Goal: Task Accomplishment & Management: Complete application form

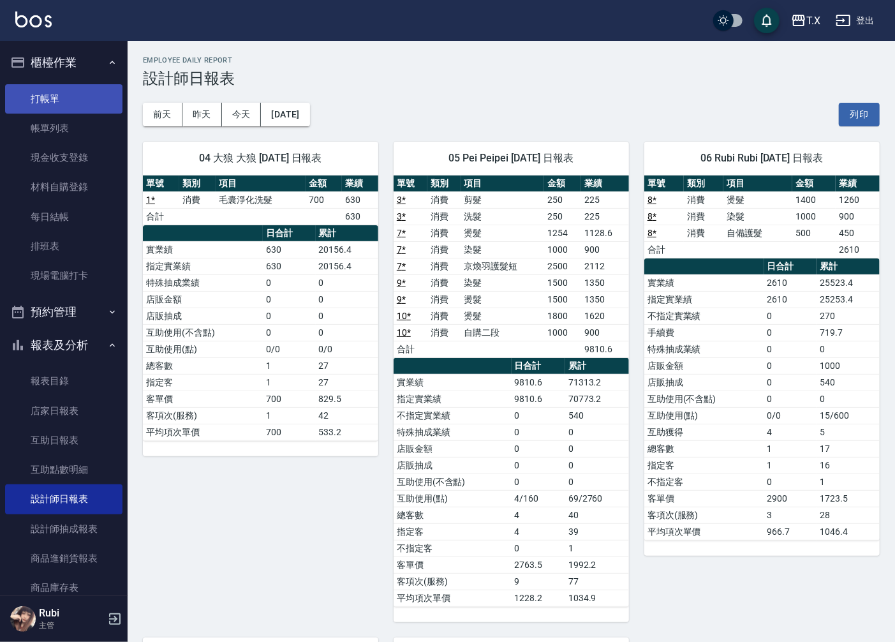
click at [78, 92] on link "打帳單" at bounding box center [63, 98] width 117 height 29
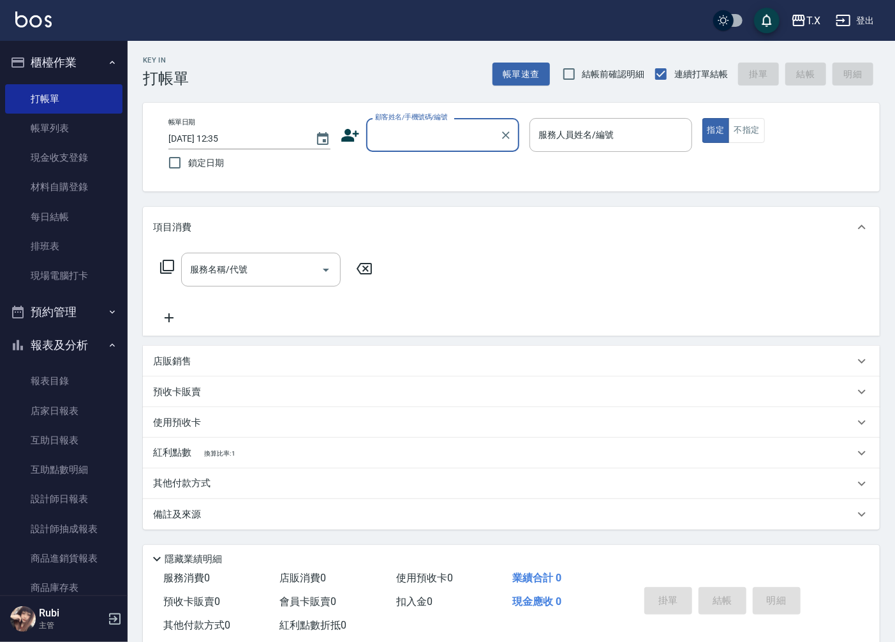
click at [428, 140] on input "顧客姓名/手機號碼/編號" at bounding box center [433, 135] width 122 height 22
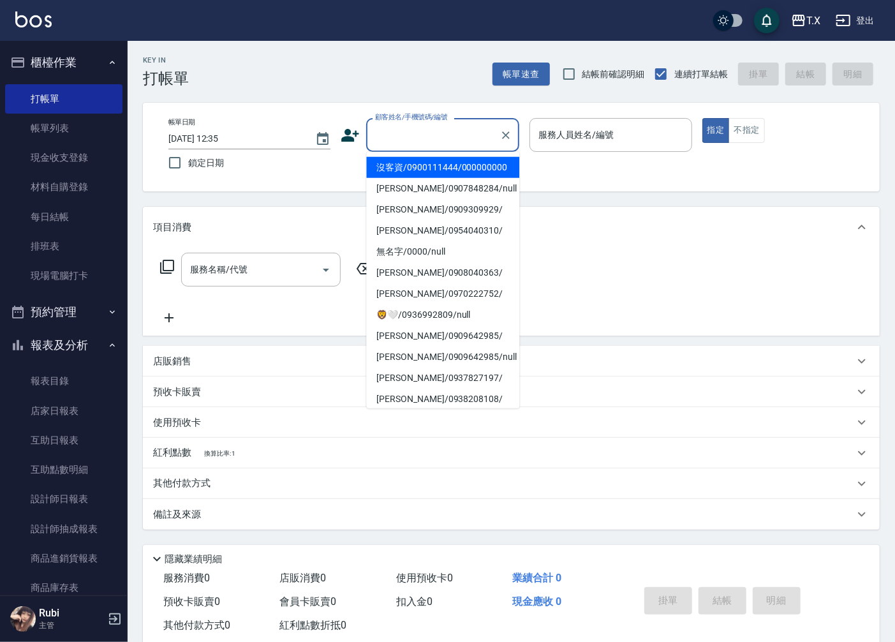
click at [431, 173] on li "沒客資/0900111444/000000000" at bounding box center [442, 167] width 153 height 21
type input "沒客資/0900111444/000000000"
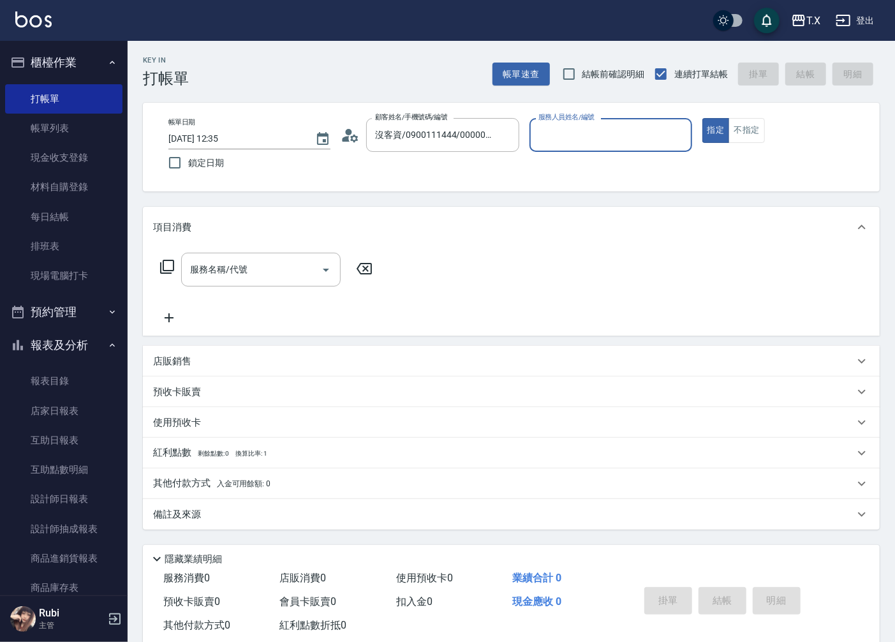
click at [647, 131] on input "服務人員姓名/編號" at bounding box center [610, 135] width 151 height 22
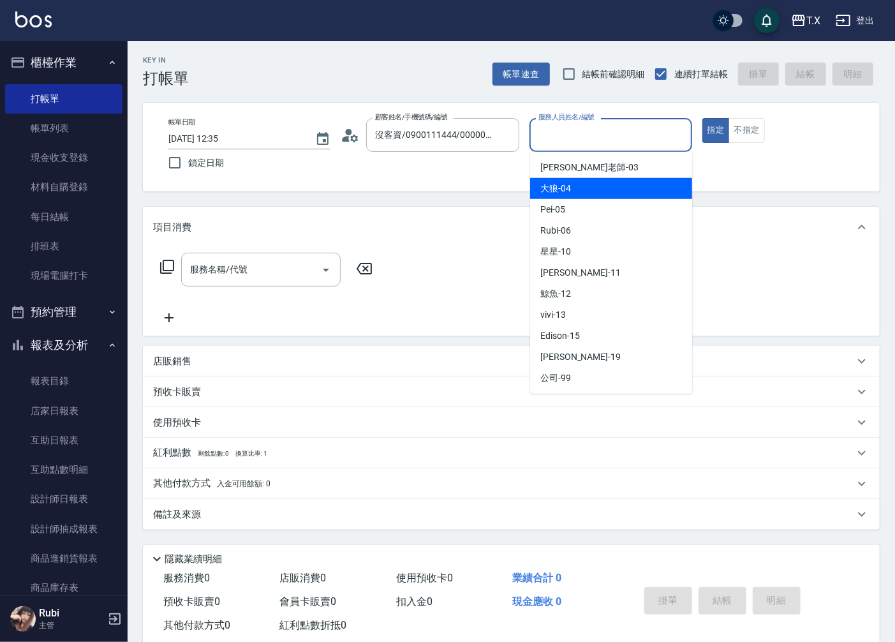
click at [591, 190] on div "大狼 -04" at bounding box center [611, 188] width 162 height 21
type input "大狼-04"
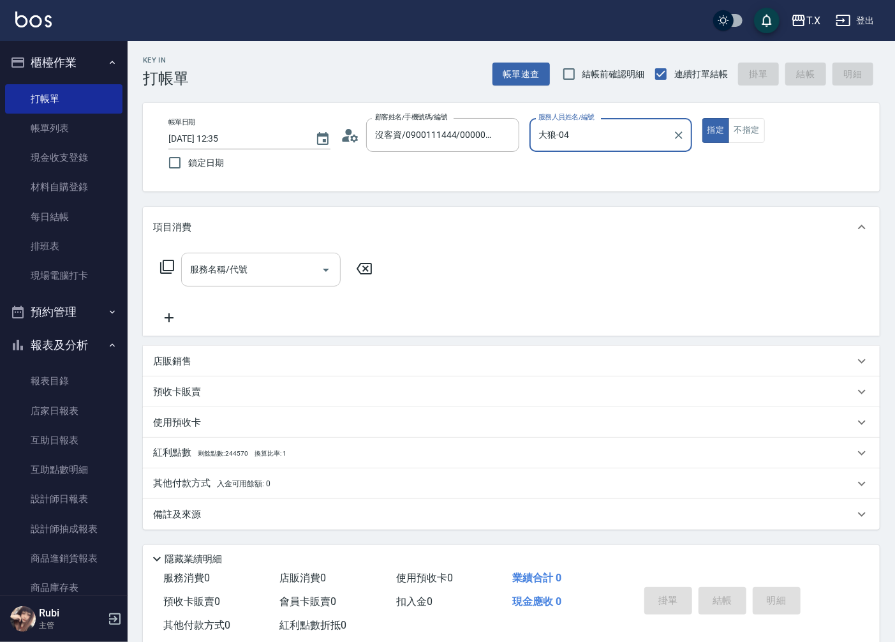
click at [254, 266] on input "服務名稱/代號" at bounding box center [251, 269] width 129 height 22
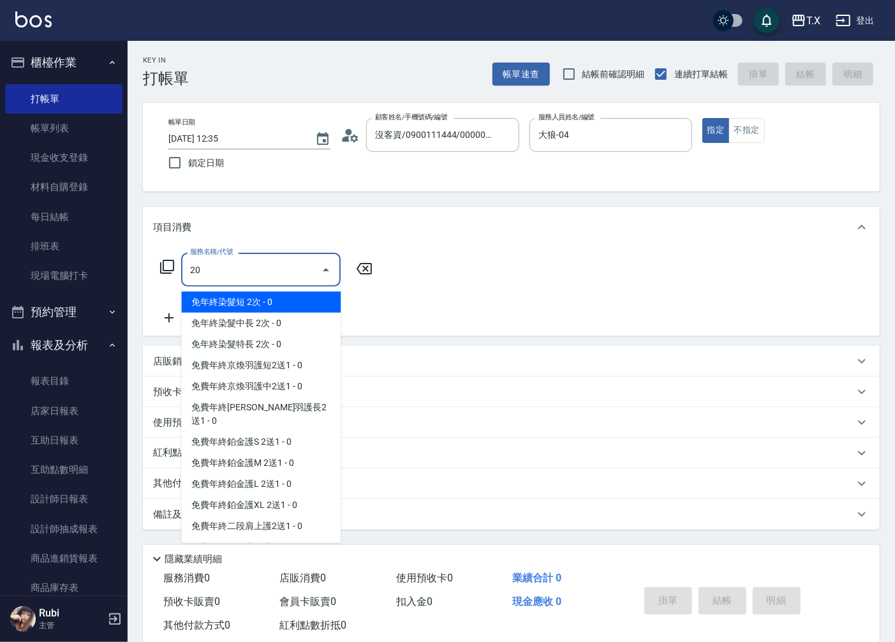
type input "201"
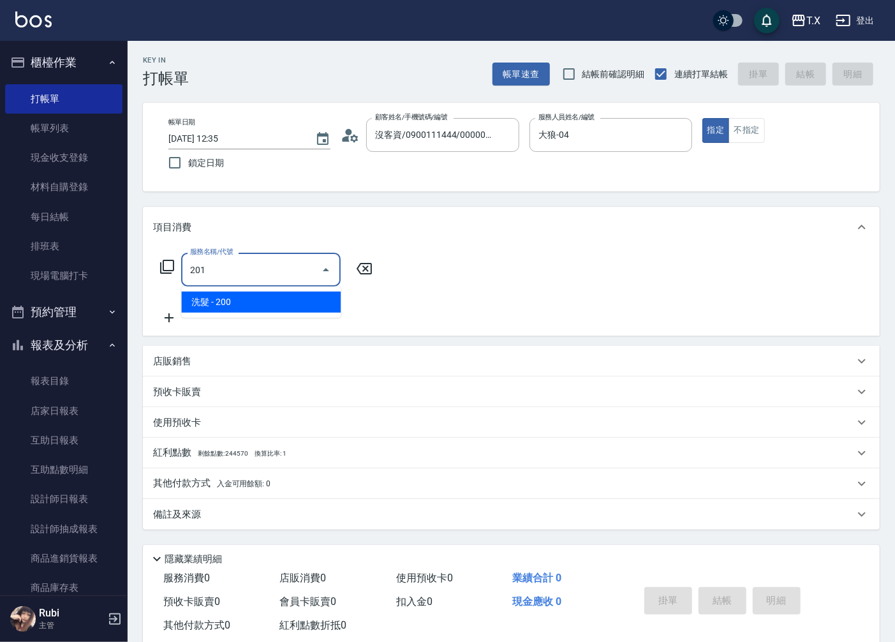
type input "20"
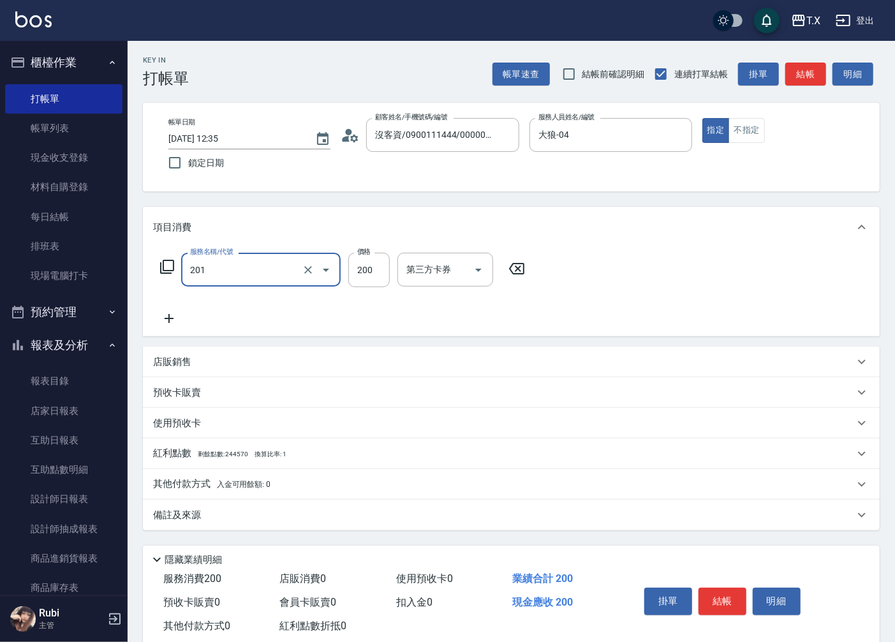
type input "洗髮(201)"
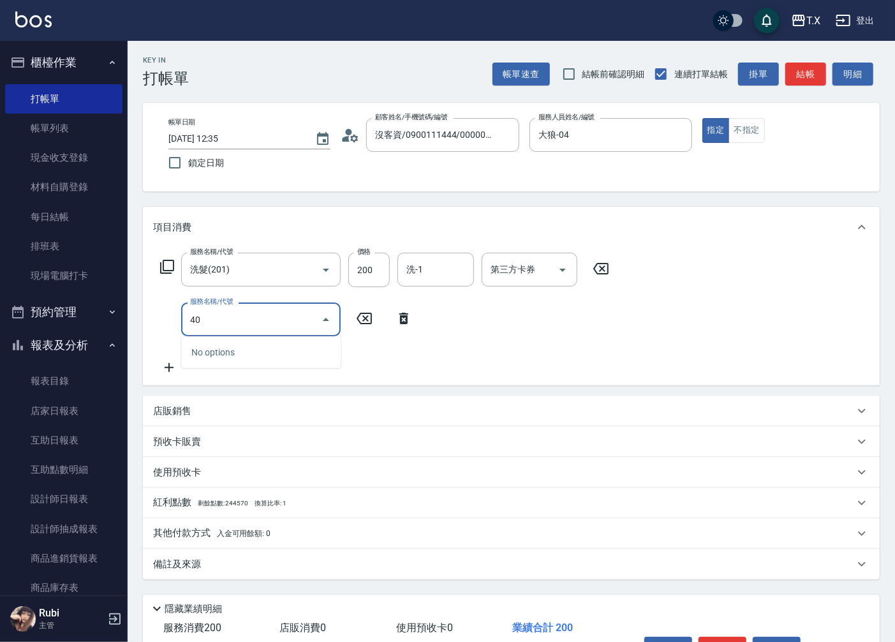
type input "401"
type input "40"
type input "剪髮(401)"
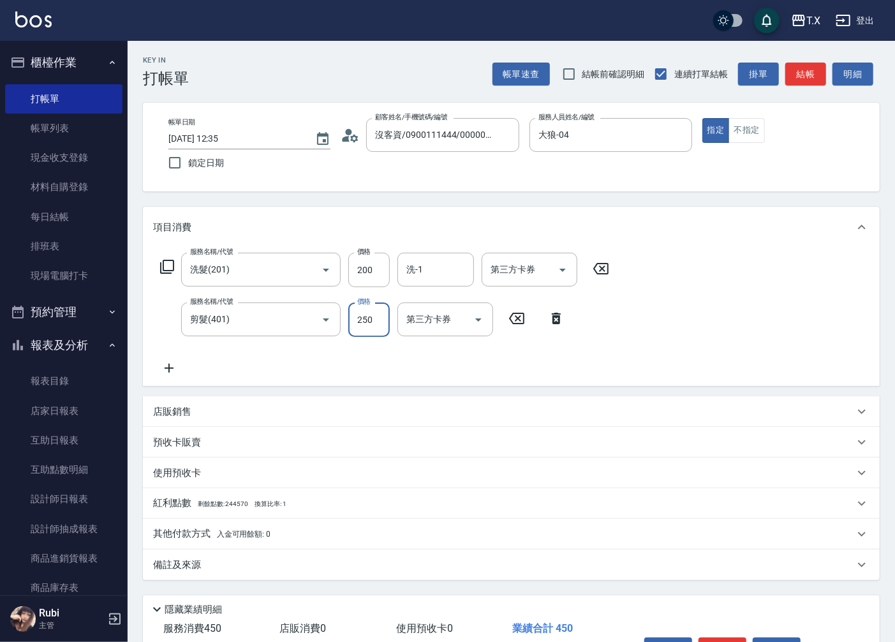
type input "2"
type input "20"
type input "200"
type input "40"
type input "200"
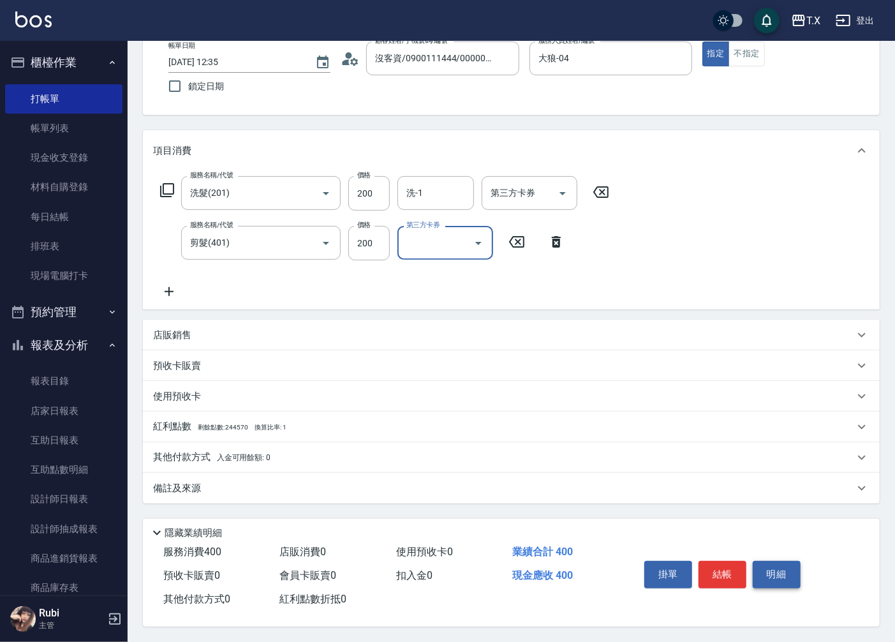
scroll to position [80, 0]
click at [728, 571] on button "結帳" at bounding box center [722, 574] width 48 height 27
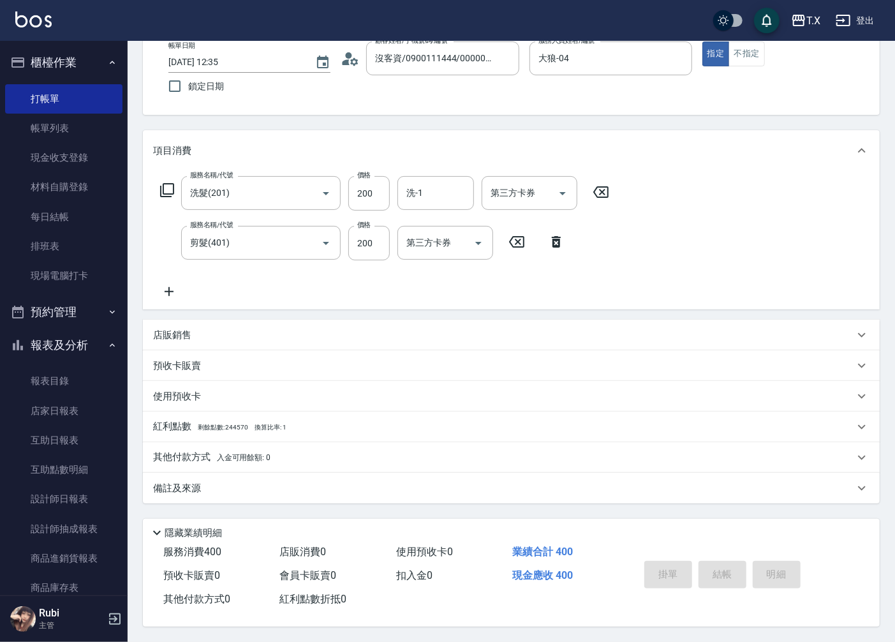
type input "0"
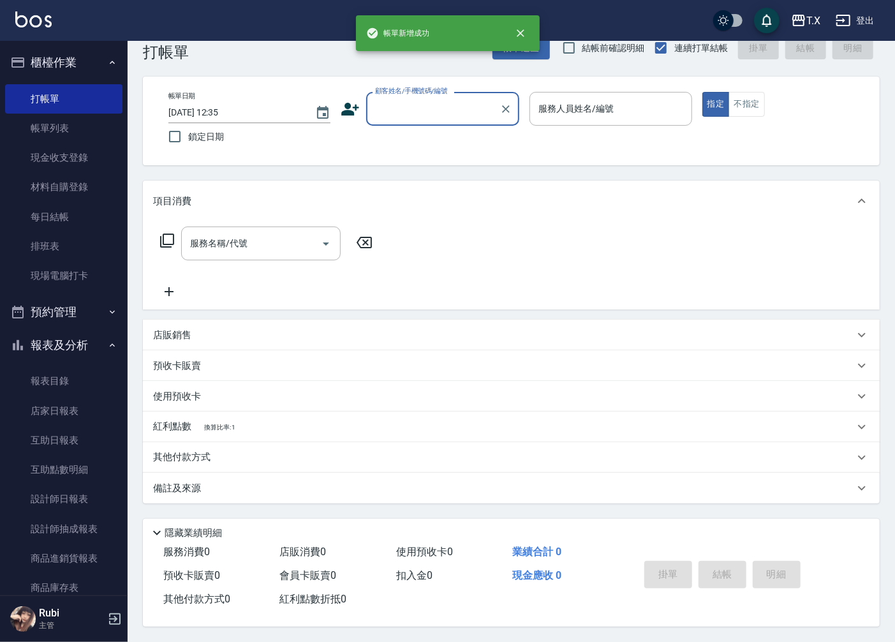
scroll to position [0, 0]
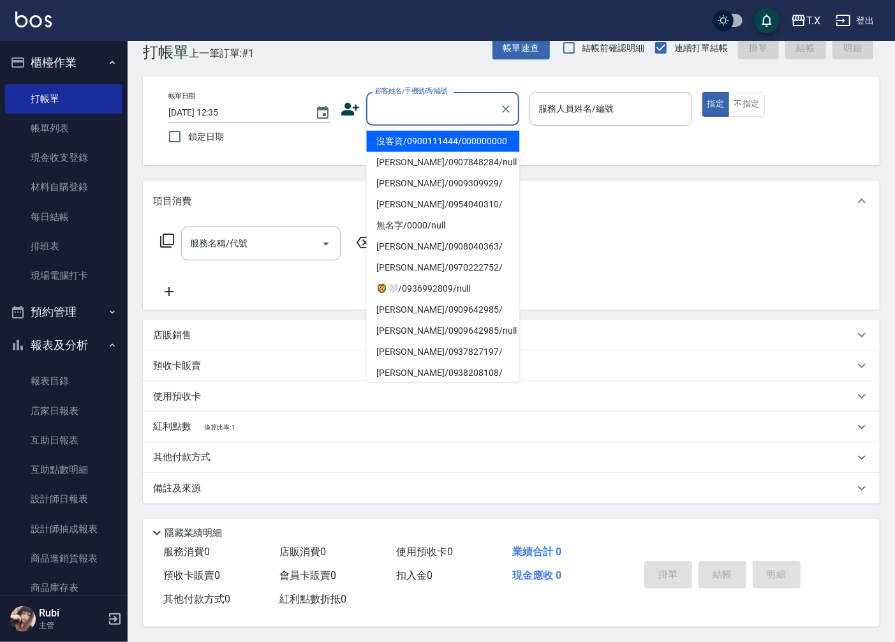
click at [482, 110] on input "顧客姓名/手機號碼/編號" at bounding box center [433, 109] width 122 height 22
click at [436, 152] on li "沒客資/0900111444/000000000" at bounding box center [442, 141] width 153 height 21
type input "沒客資/0900111444/000000000"
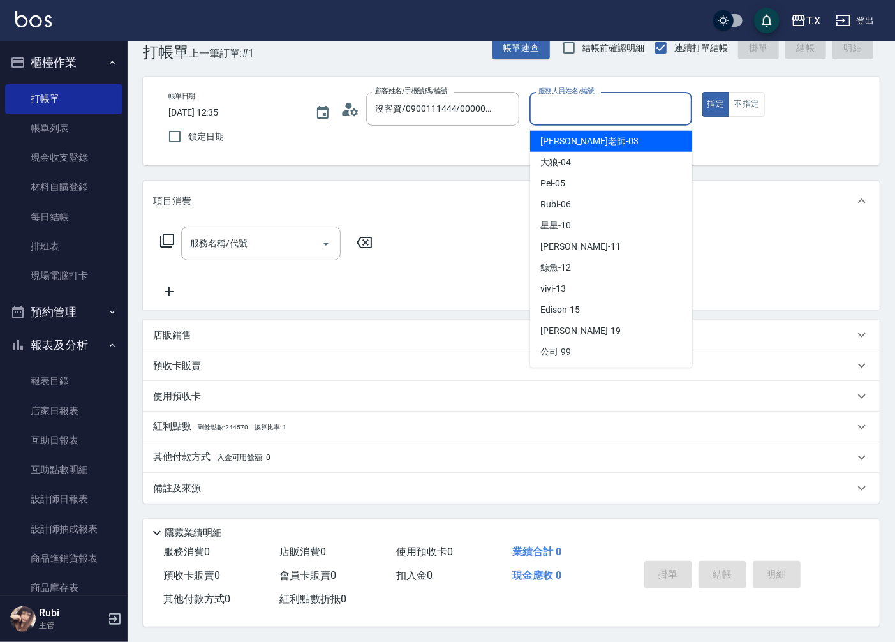
click at [581, 107] on input "服務人員姓名/編號" at bounding box center [610, 109] width 151 height 22
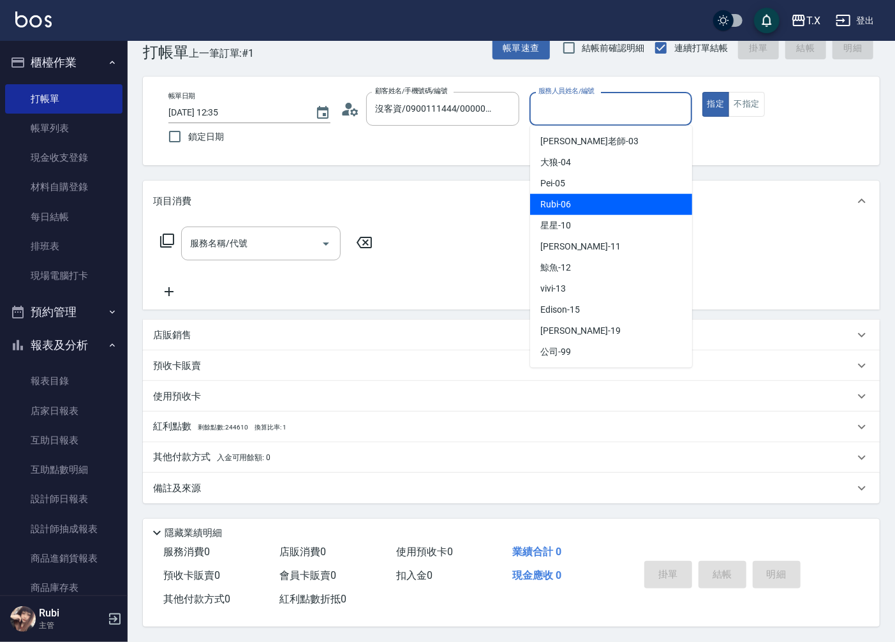
click at [547, 202] on span "Rubi -06" at bounding box center [555, 204] width 31 height 13
type input "Rubi-06"
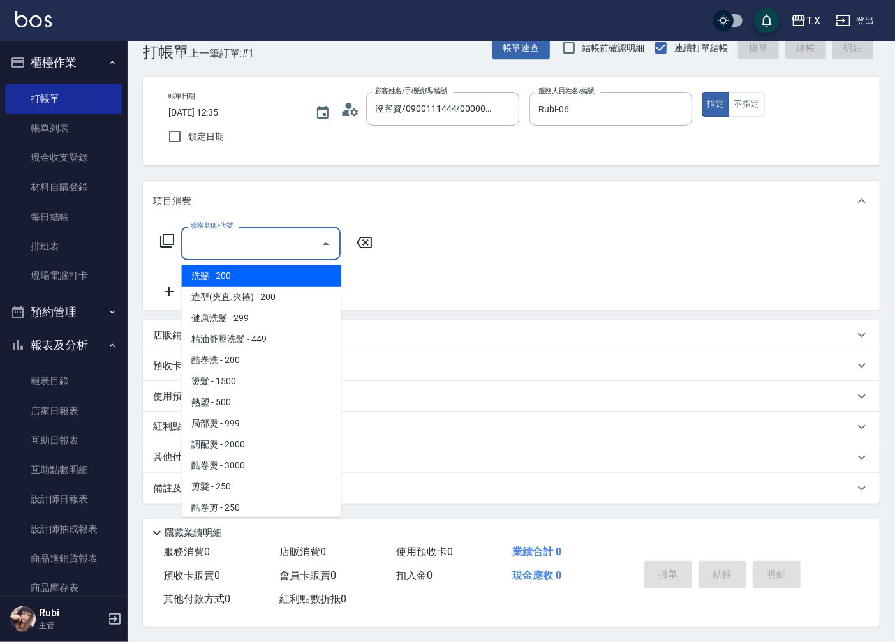
click at [233, 236] on div "服務名稱/代號 服務名稱/代號" at bounding box center [260, 243] width 159 height 34
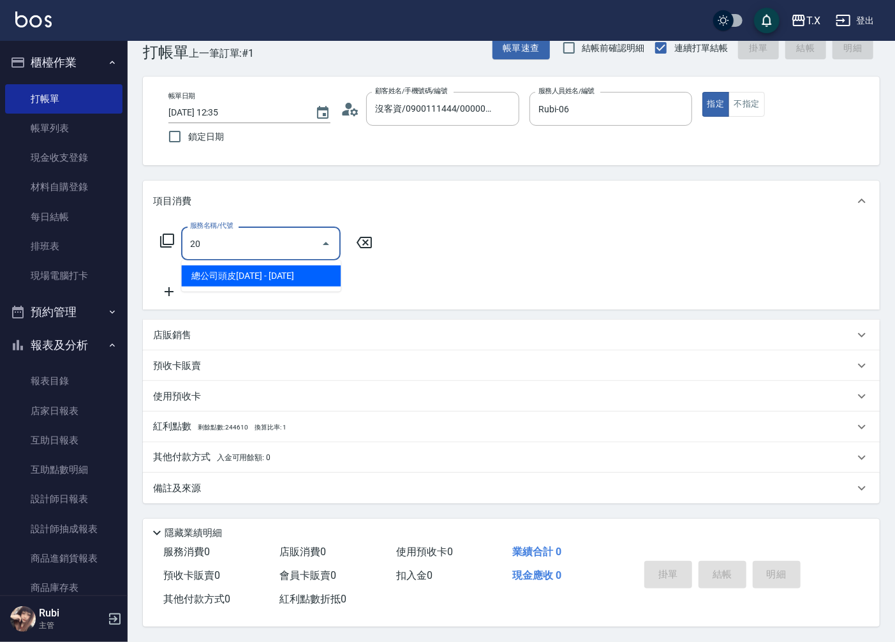
type input "201"
type input "20"
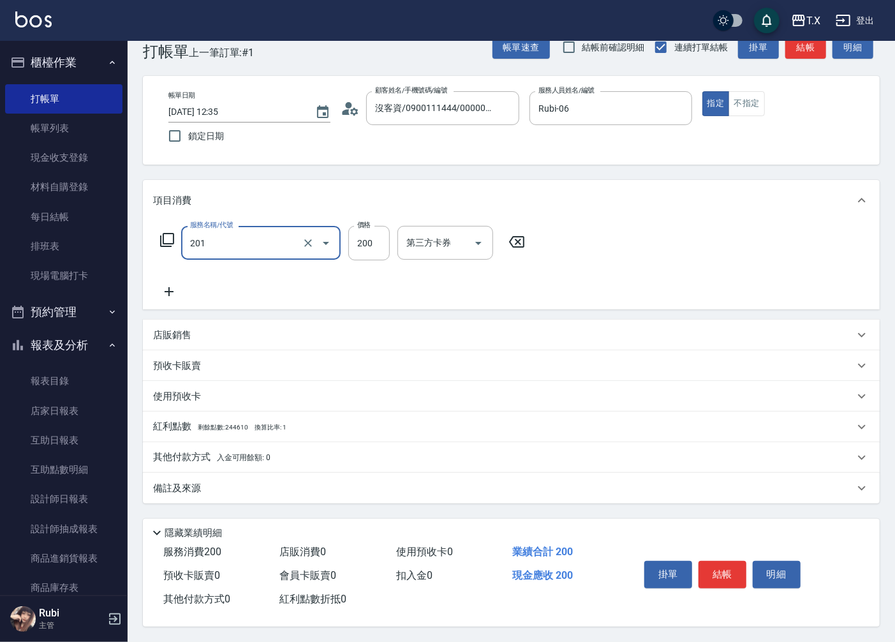
type input "洗髮(201)"
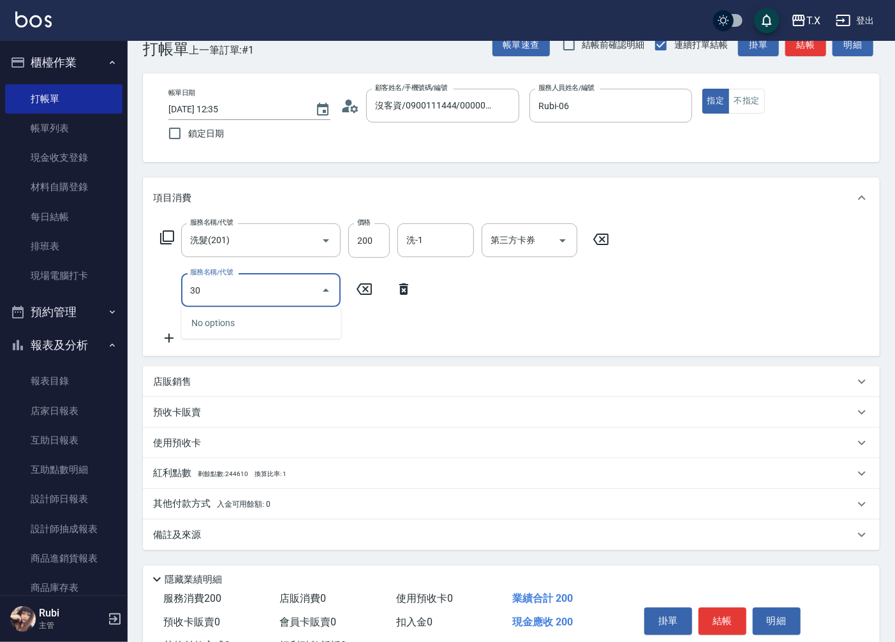
type input "301"
type input "170"
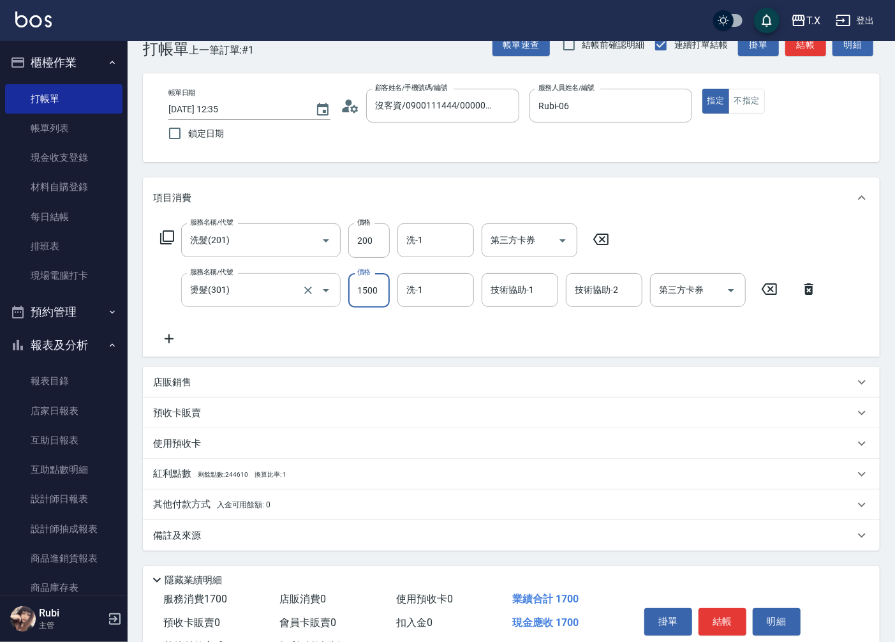
click at [284, 297] on input "燙髮(301)" at bounding box center [243, 290] width 112 height 22
type input "4"
type input "20"
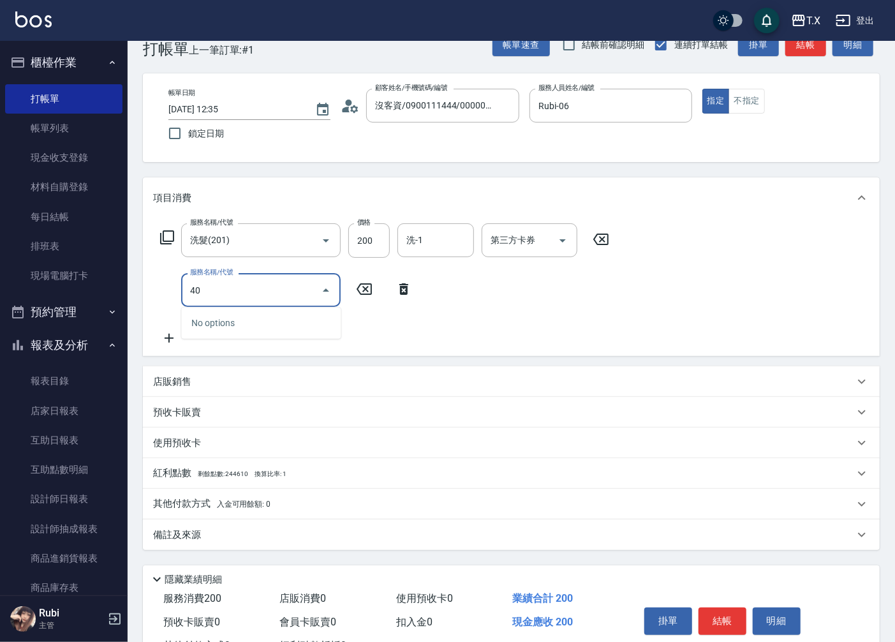
type input "401"
type input "40"
type input "剪髮(401)"
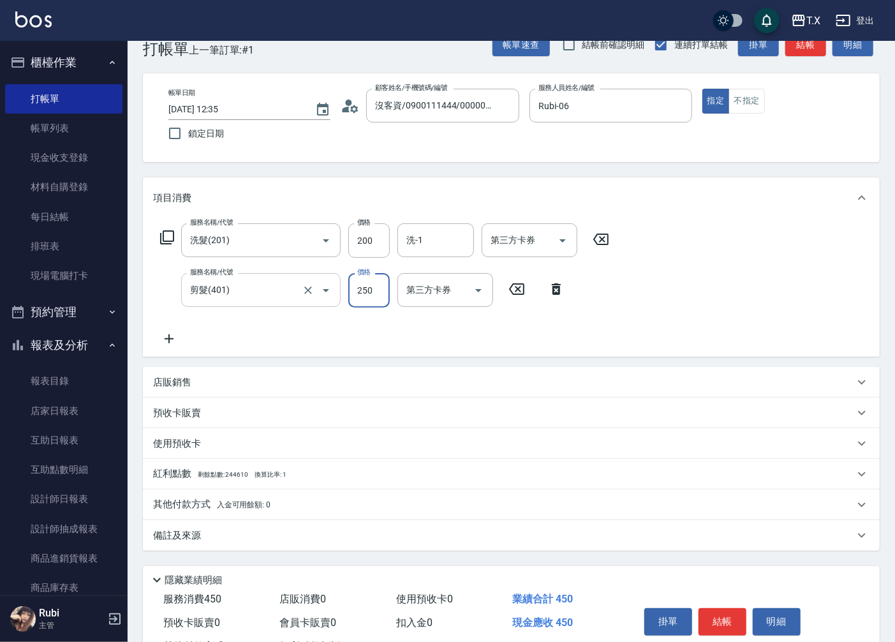
type input "3"
type input "20"
type input "300"
type input "50"
type input "300"
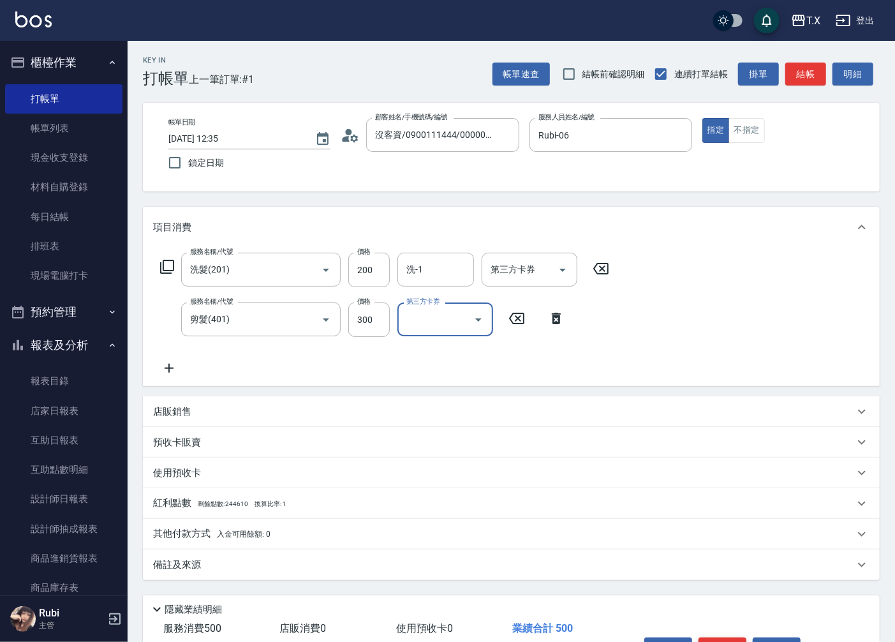
scroll to position [80, 0]
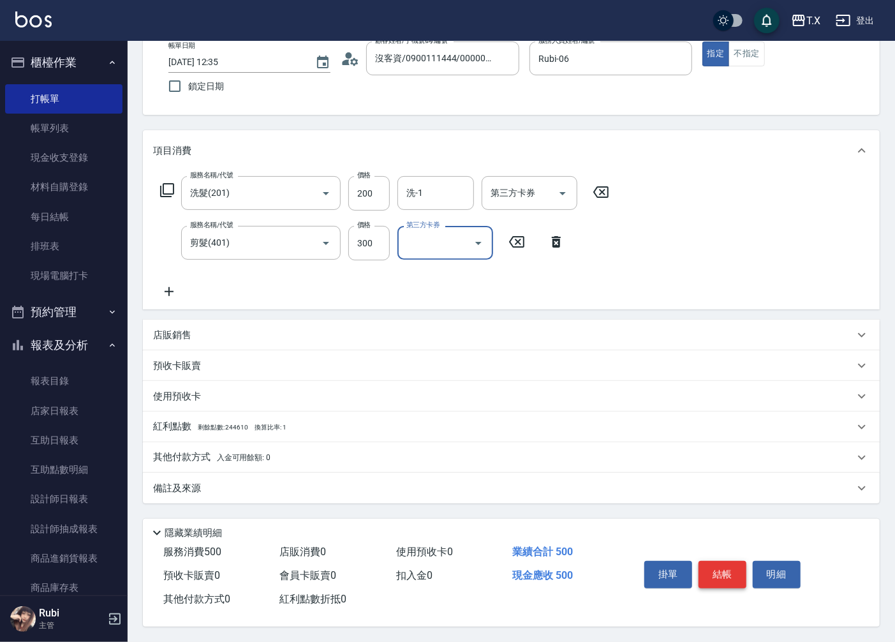
click at [713, 576] on button "結帳" at bounding box center [722, 574] width 48 height 27
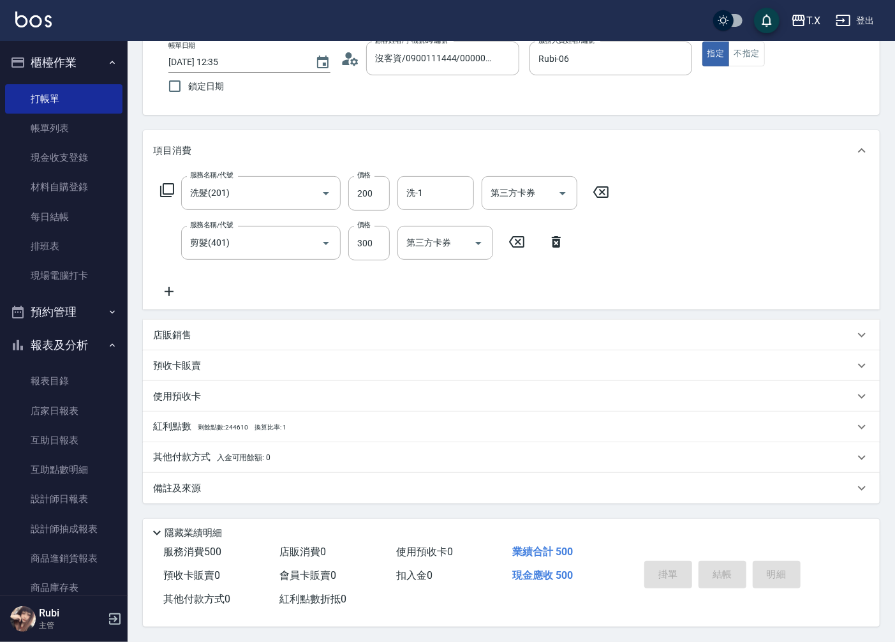
type input "0"
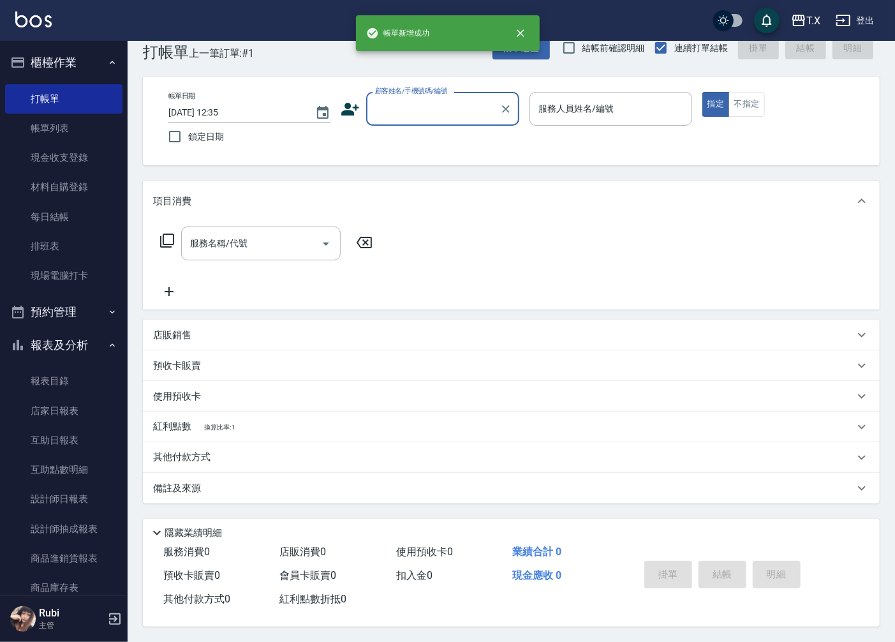
scroll to position [0, 0]
